Goal: Book appointment/travel/reservation

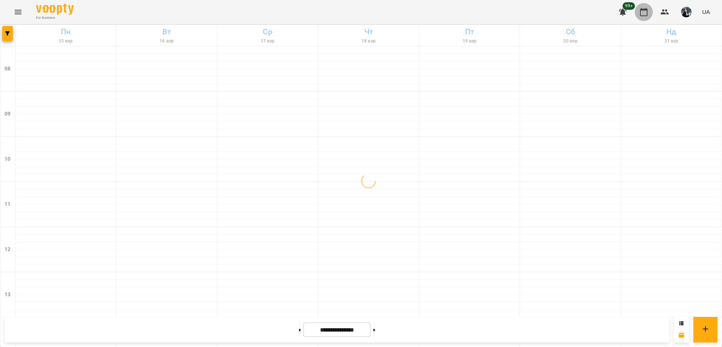
click at [644, 9] on icon "button" at bounding box center [644, 12] width 8 height 8
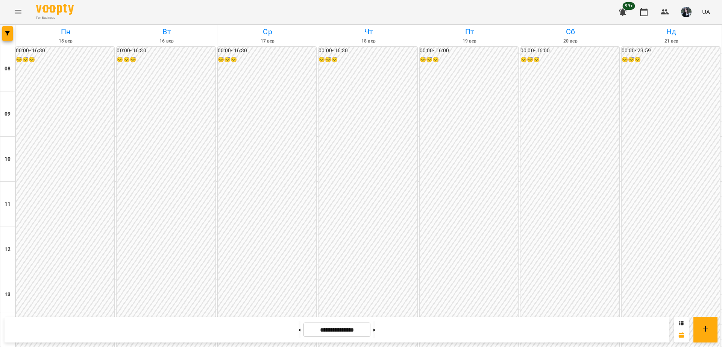
scroll to position [282, 0]
drag, startPoint x: 721, startPoint y: 338, endPoint x: 721, endPoint y: 318, distance: 20.7
click at [721, 318] on div "**********" at bounding box center [361, 329] width 722 height 35
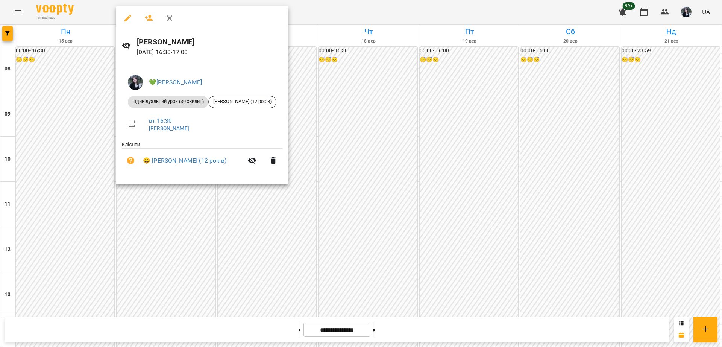
click at [179, 213] on div at bounding box center [361, 173] width 722 height 347
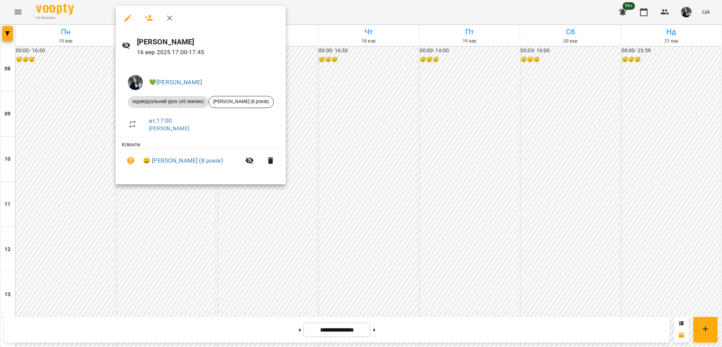
click at [169, 203] on div at bounding box center [361, 173] width 722 height 347
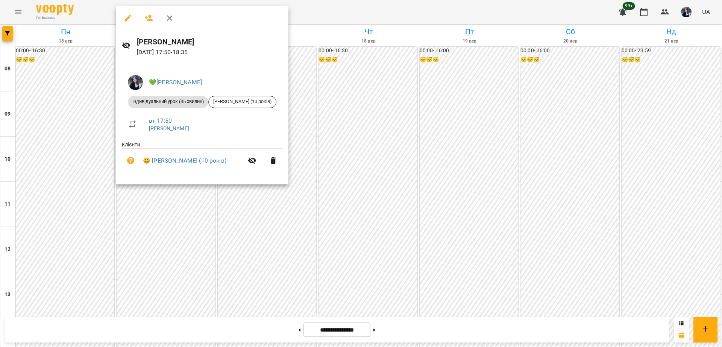
click at [177, 201] on div at bounding box center [361, 173] width 722 height 347
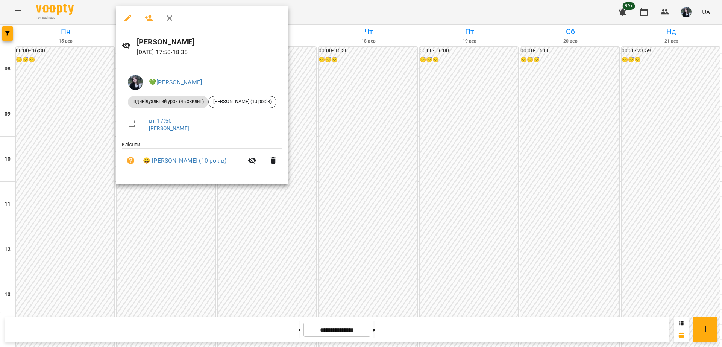
click at [168, 196] on div at bounding box center [361, 173] width 722 height 347
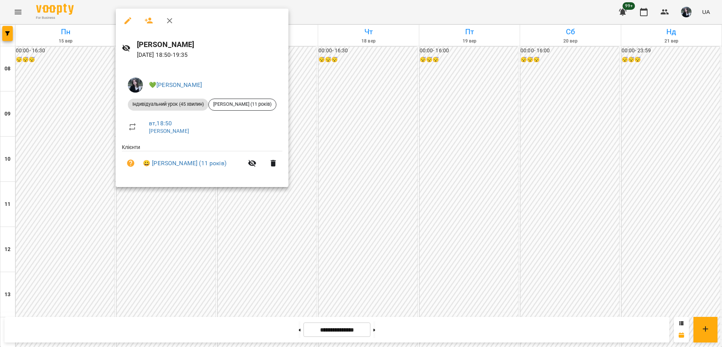
click at [180, 210] on div at bounding box center [361, 173] width 722 height 347
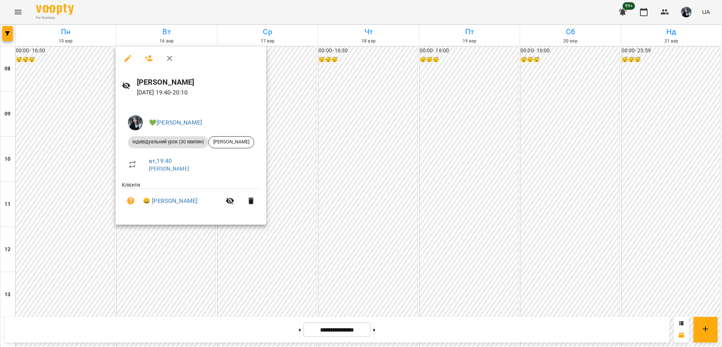
click at [235, 248] on div at bounding box center [361, 173] width 722 height 347
